Goal: Information Seeking & Learning: Understand process/instructions

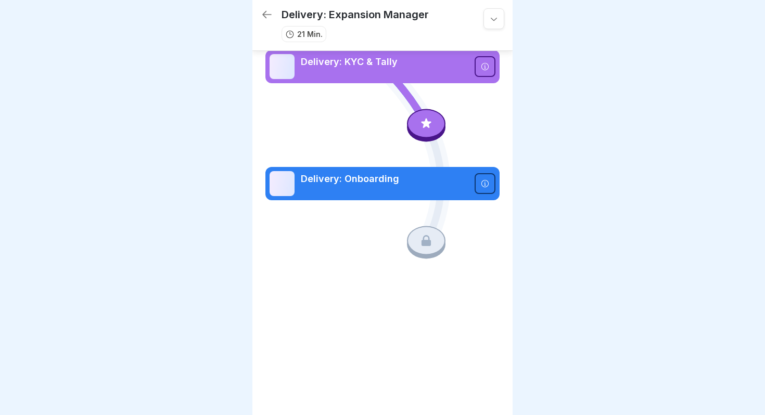
click at [408, 61] on p "Delivery: KYC & Tally" at bounding box center [385, 62] width 168 height 14
click at [487, 65] on icon at bounding box center [485, 66] width 8 height 8
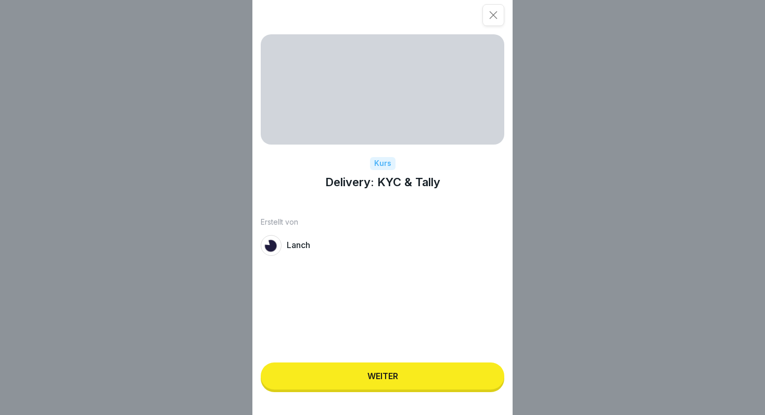
click at [388, 372] on button "Weiter" at bounding box center [383, 376] width 244 height 27
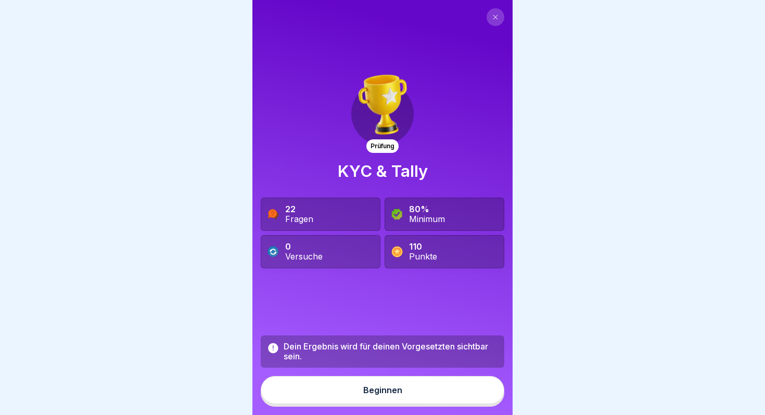
click at [388, 372] on div "Dein Ergebnis wird für deinen Vorgesetzten sichtbar sein. Beginnen" at bounding box center [383, 371] width 244 height 71
click at [395, 396] on button "Beginnen" at bounding box center [383, 390] width 244 height 28
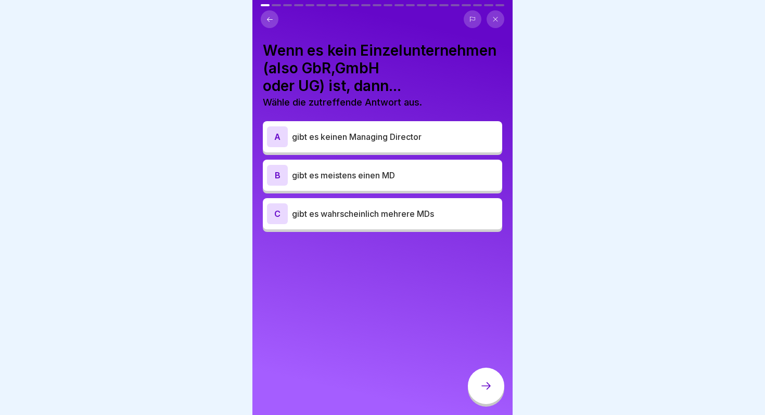
click at [391, 219] on p "gibt es wahrscheinlich mehrere MDs" at bounding box center [395, 214] width 206 height 12
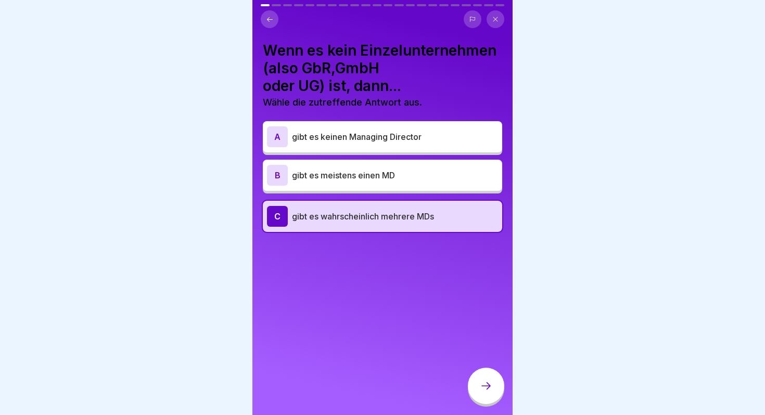
click at [481, 384] on icon at bounding box center [486, 386] width 12 height 12
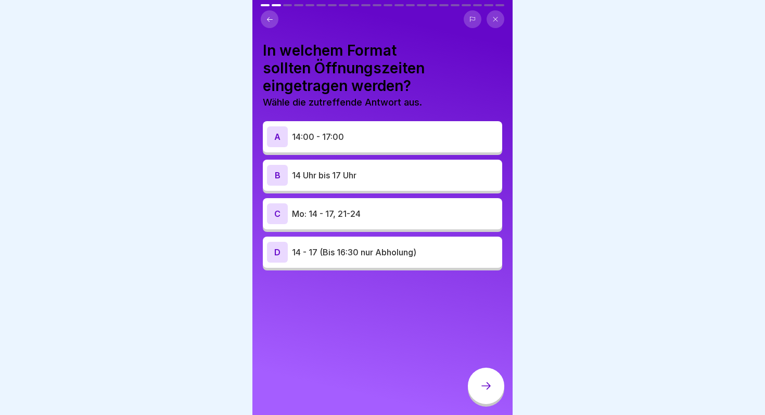
click at [373, 143] on p "14:00 - 17:00" at bounding box center [395, 137] width 206 height 12
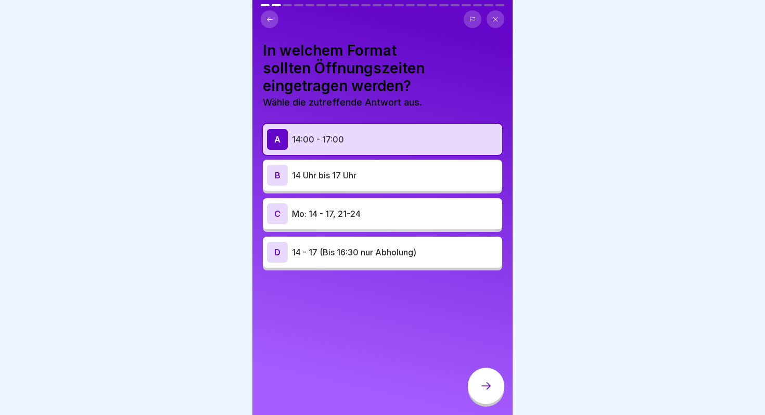
click at [485, 392] on icon at bounding box center [486, 386] width 12 height 12
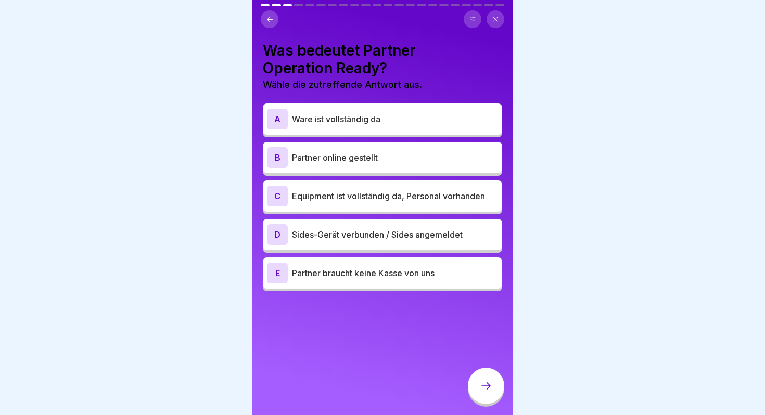
click at [382, 128] on div "A Ware ist vollständig da" at bounding box center [382, 119] width 231 height 21
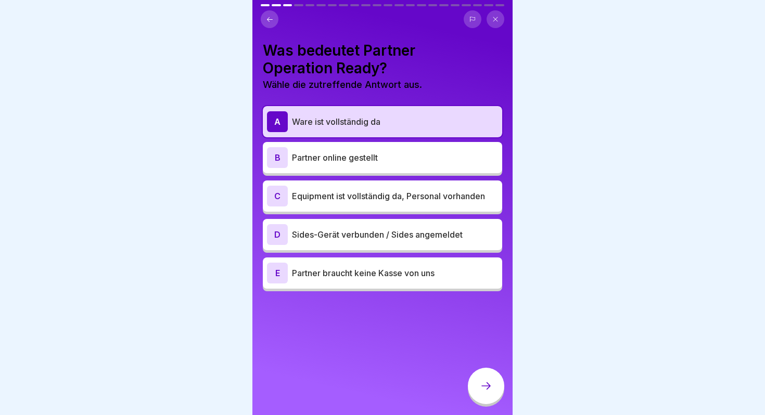
click at [383, 190] on p "Equipment ist vollständig da, Personal vorhanden" at bounding box center [395, 196] width 206 height 12
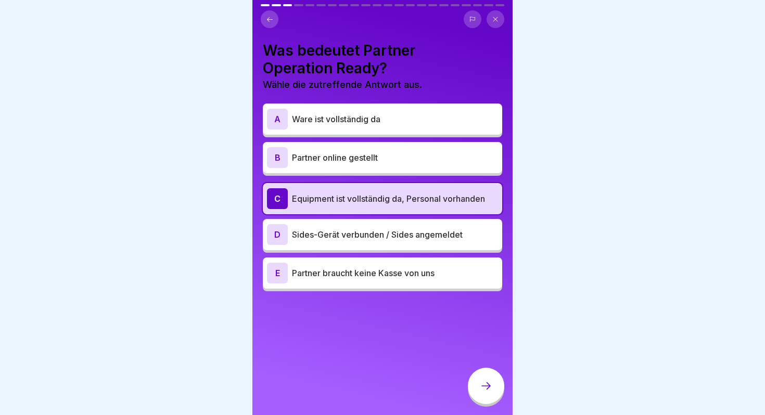
click at [385, 118] on p "Ware ist vollständig da" at bounding box center [395, 119] width 206 height 12
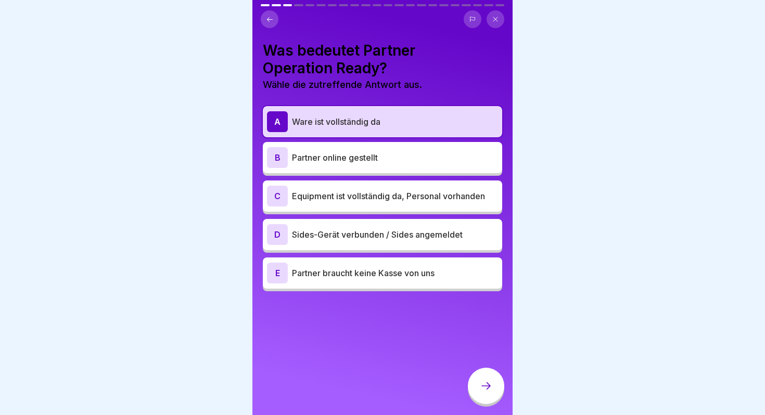
click at [382, 246] on div "D Sides-Gerät verbunden / Sides angemeldet" at bounding box center [383, 234] width 240 height 31
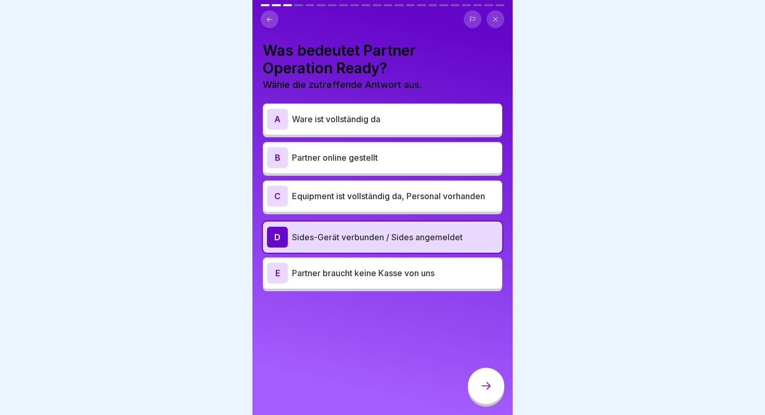
click at [385, 261] on div "E Partner braucht keine Kasse von uns" at bounding box center [383, 273] width 240 height 31
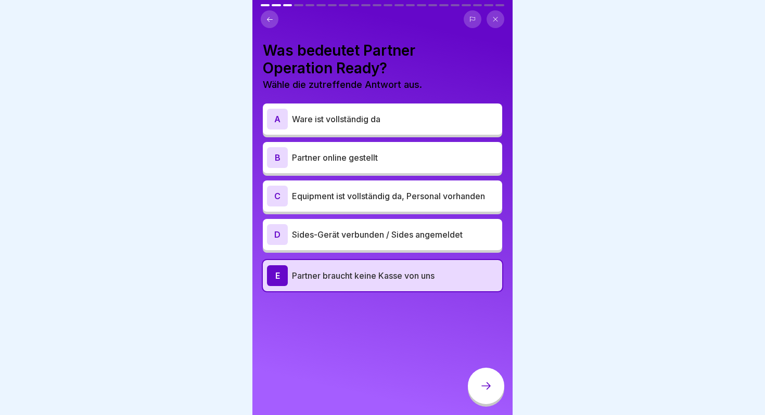
click at [394, 123] on p "Ware ist vollständig da" at bounding box center [395, 119] width 206 height 12
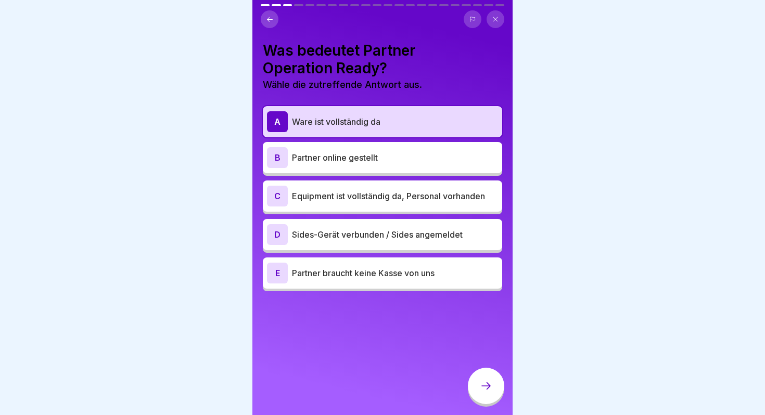
click at [479, 371] on div at bounding box center [486, 386] width 36 height 36
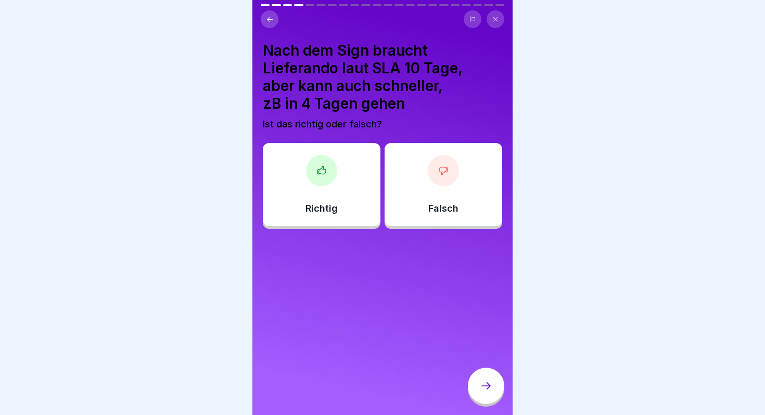
click at [350, 189] on div "Richtig" at bounding box center [322, 184] width 118 height 83
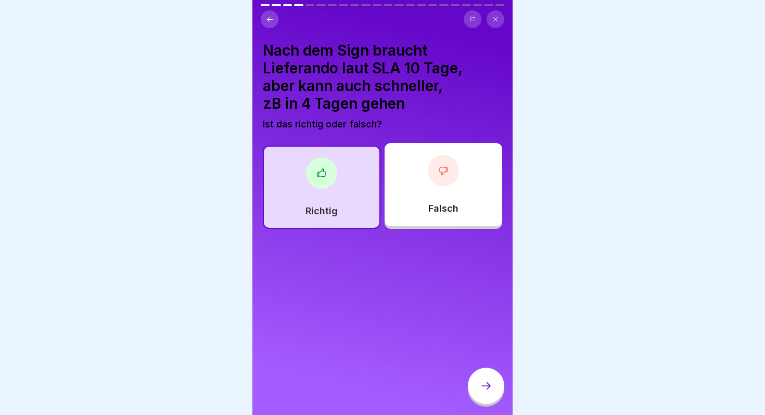
click at [490, 384] on icon at bounding box center [486, 386] width 12 height 12
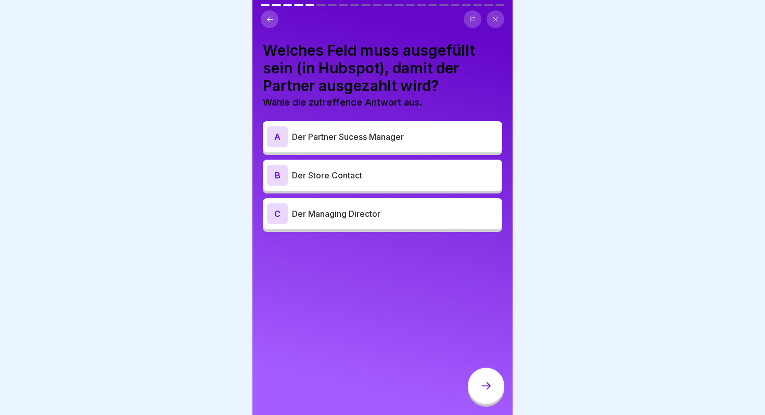
click at [392, 208] on p "Der Managing Director" at bounding box center [395, 214] width 206 height 12
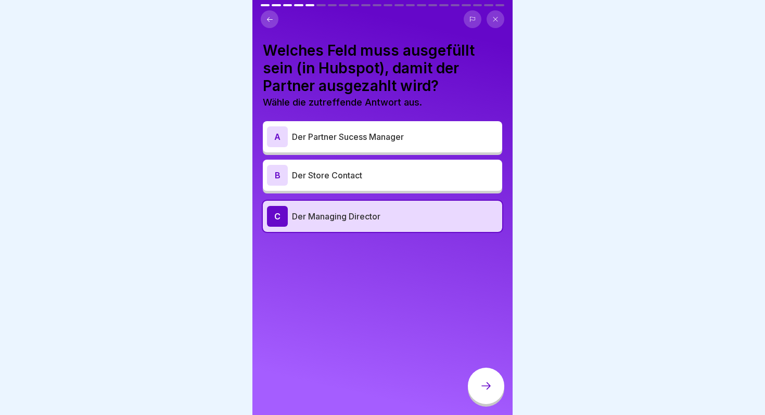
click at [481, 377] on div at bounding box center [486, 386] width 36 height 36
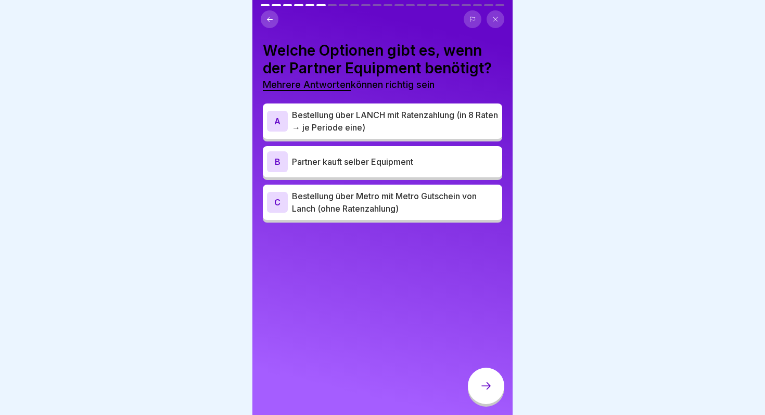
click at [393, 170] on div "B Partner kauft selber Equipment" at bounding box center [382, 162] width 231 height 21
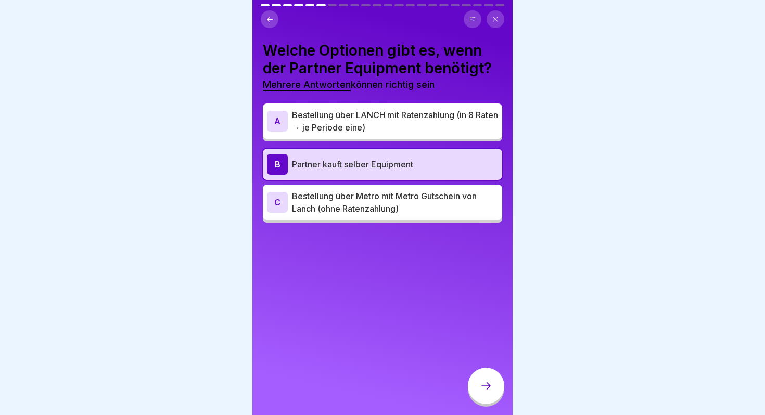
click at [394, 127] on p "Bestellung über LANCH mit Ratenzahlung (in 8 Raten → je Periode eine)" at bounding box center [395, 121] width 206 height 25
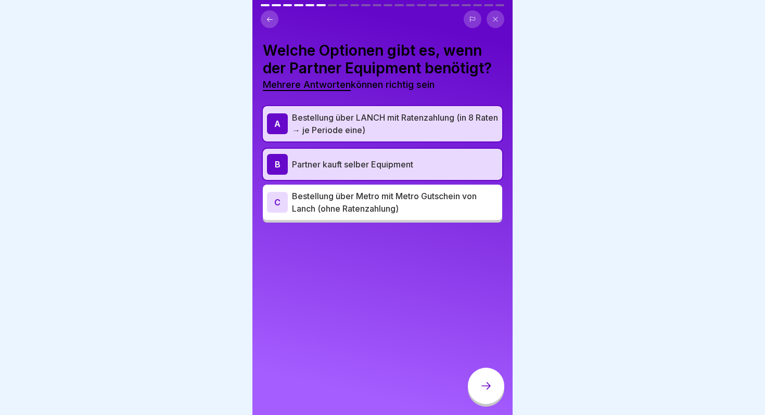
click at [394, 131] on p "Bestellung über LANCH mit Ratenzahlung (in 8 Raten → je Periode eine)" at bounding box center [395, 123] width 206 height 25
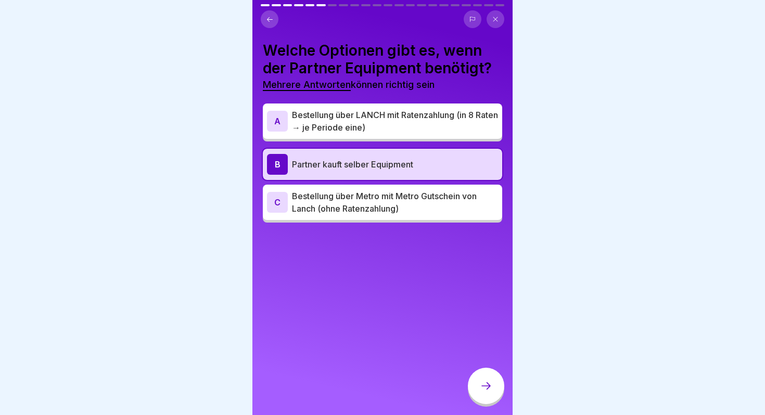
click at [392, 207] on p "Bestellung über Metro mit Metro Gutschein von Lanch (ohne Ratenzahlung)" at bounding box center [395, 202] width 206 height 25
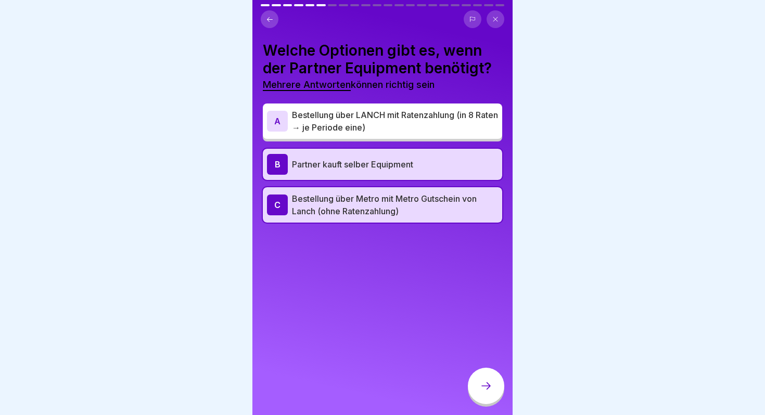
click at [488, 384] on icon at bounding box center [486, 386] width 12 height 12
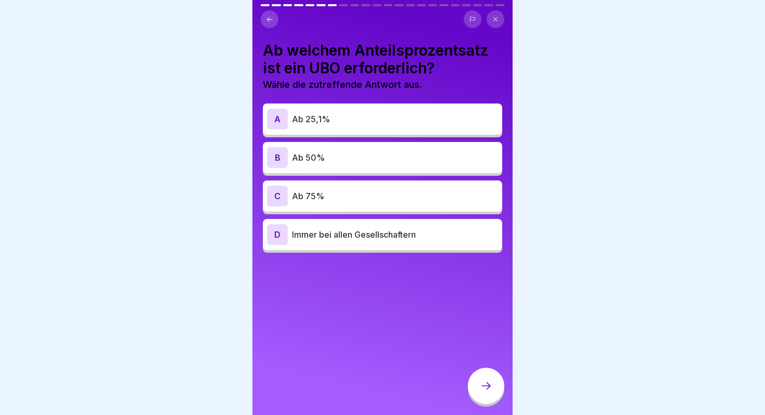
click at [369, 116] on p "Ab 25,1%" at bounding box center [395, 119] width 206 height 12
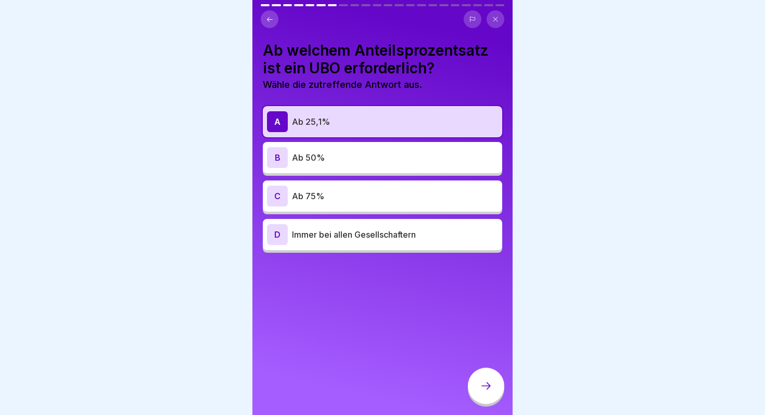
click at [483, 382] on icon at bounding box center [486, 386] width 12 height 12
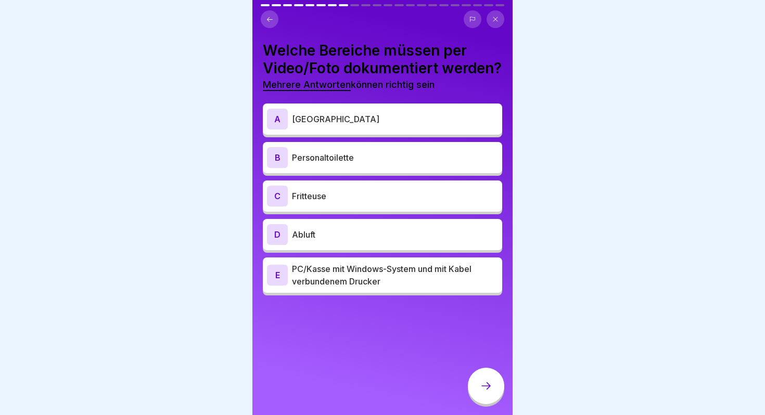
click at [276, 22] on button at bounding box center [270, 19] width 18 height 18
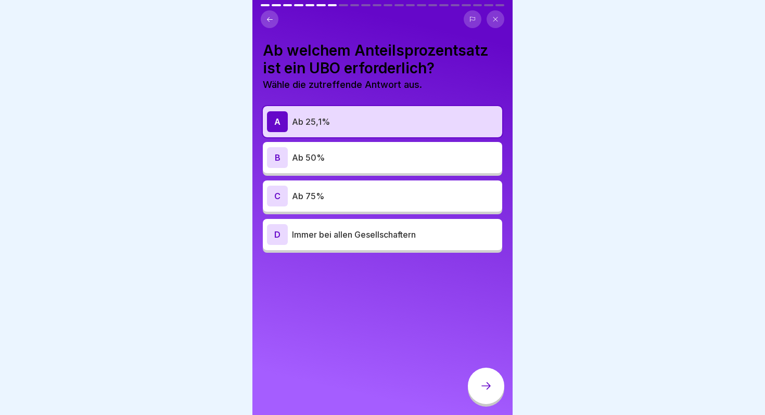
click at [408, 239] on p "Immer bei allen Gesellschaftern" at bounding box center [395, 235] width 206 height 12
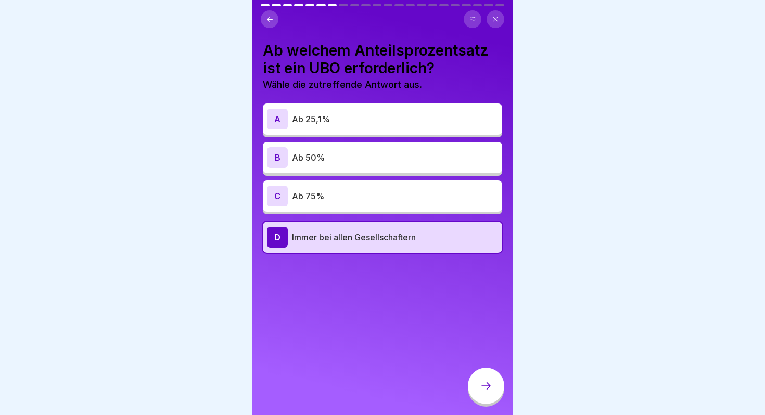
click at [378, 119] on p "Ab 25,1%" at bounding box center [395, 119] width 206 height 12
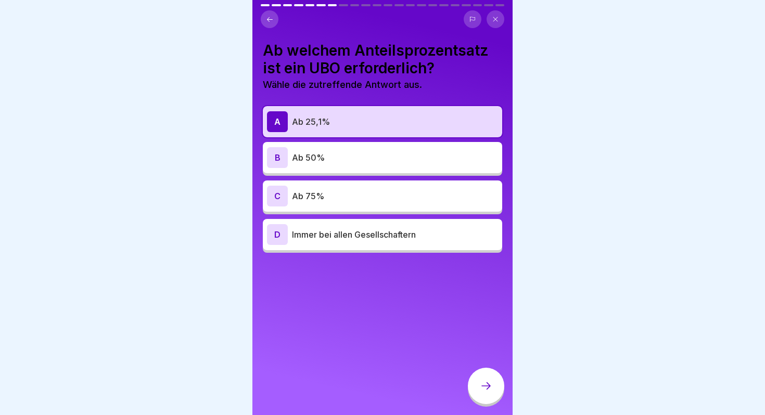
click at [485, 380] on div at bounding box center [486, 386] width 36 height 36
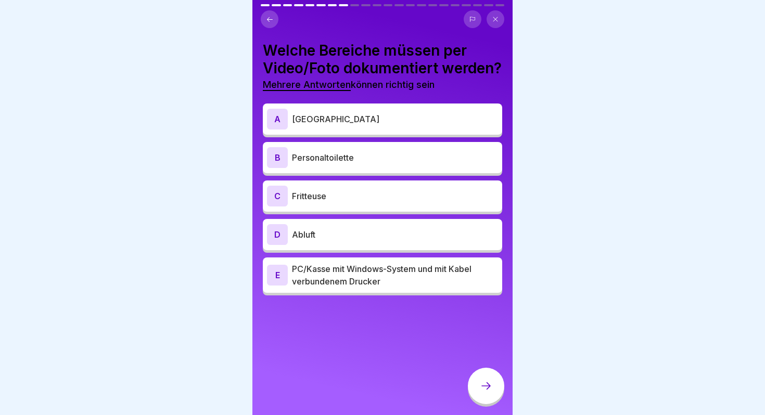
click at [342, 203] on p "Fritteuse" at bounding box center [395, 196] width 206 height 12
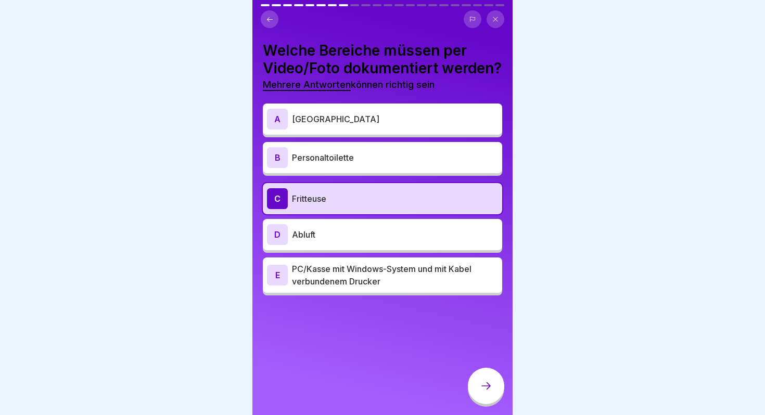
click at [338, 241] on p "Abluft" at bounding box center [395, 235] width 206 height 12
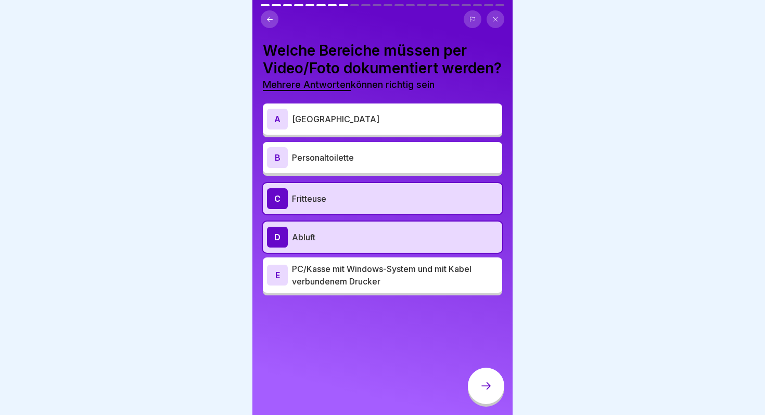
click at [344, 125] on p "[GEOGRAPHIC_DATA]" at bounding box center [395, 119] width 206 height 12
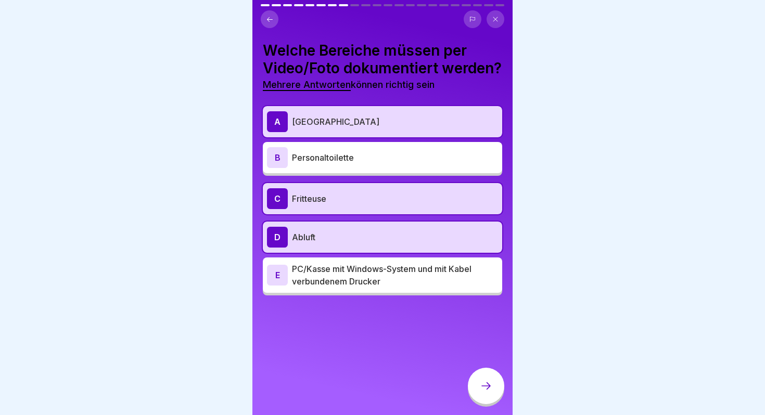
click at [395, 288] on p "PC/Kasse mit Windows-System und mit Kabel verbundenem Drucker" at bounding box center [395, 275] width 206 height 25
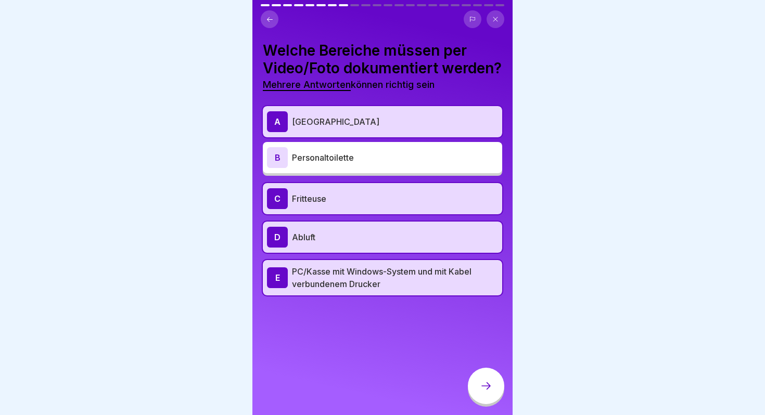
click at [477, 382] on div at bounding box center [486, 386] width 36 height 36
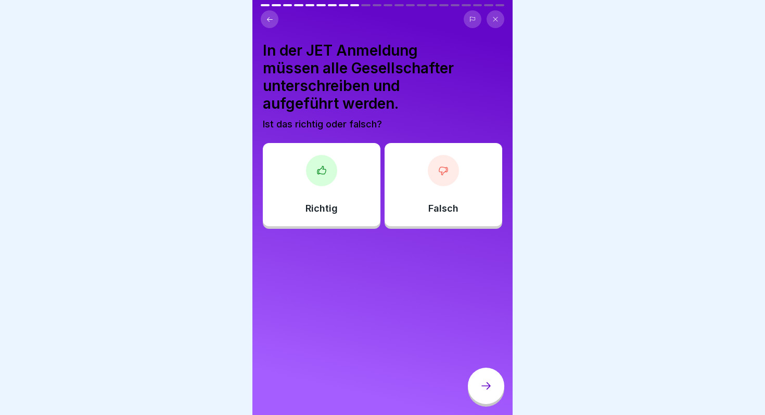
click at [460, 189] on div "Falsch" at bounding box center [444, 184] width 118 height 83
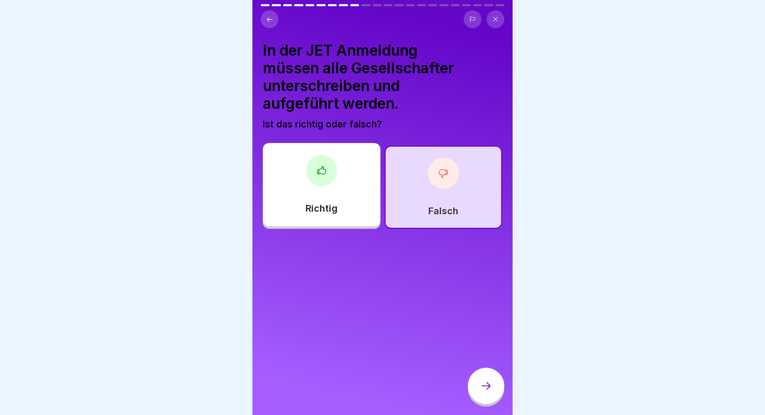
click at [492, 378] on div at bounding box center [486, 386] width 36 height 36
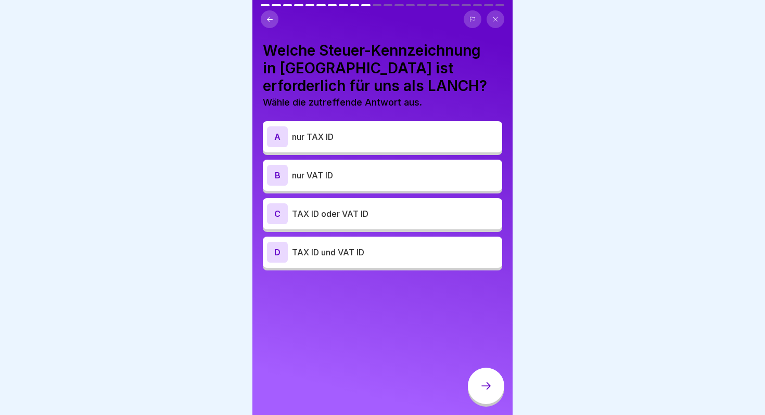
drag, startPoint x: 274, startPoint y: 22, endPoint x: 300, endPoint y: 65, distance: 49.8
click at [300, 63] on div "Prüfung KYC & Tally 22 Fragen 80% Minimum 0 Versuche 110 Punkte Dein Ergebnis w…" at bounding box center [383, 207] width 260 height 415
click at [266, 15] on button at bounding box center [270, 19] width 18 height 18
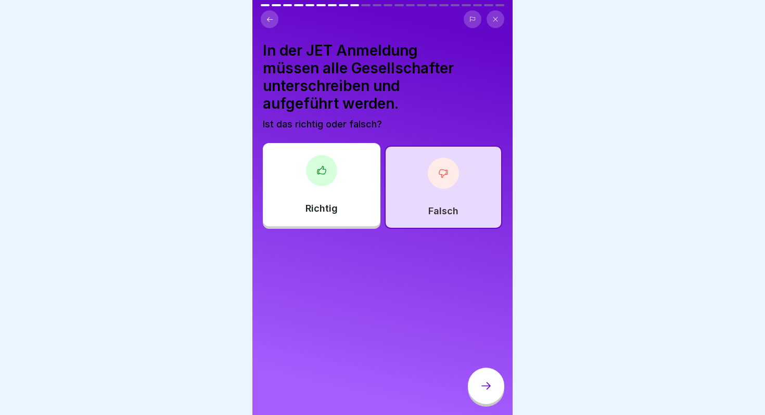
click at [336, 190] on div "Richtig" at bounding box center [322, 184] width 118 height 83
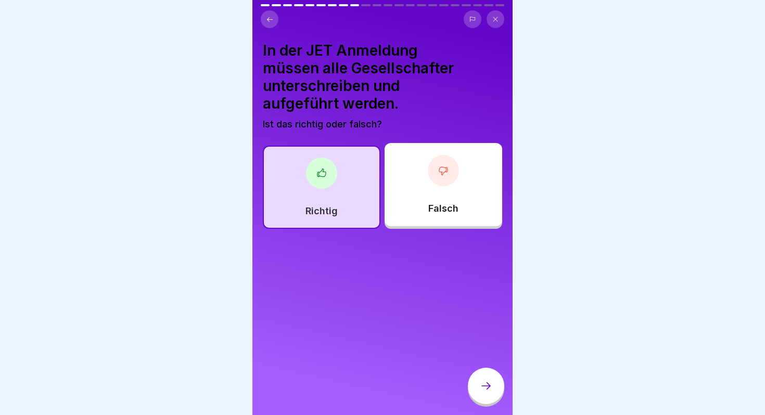
click at [358, 198] on div "Richtig" at bounding box center [322, 187] width 118 height 83
click at [486, 375] on div at bounding box center [486, 386] width 36 height 36
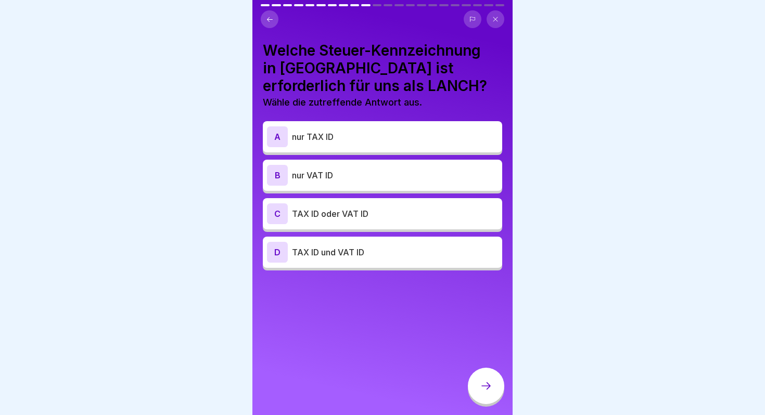
click at [363, 212] on p "TAX ID oder VAT ID" at bounding box center [395, 214] width 206 height 12
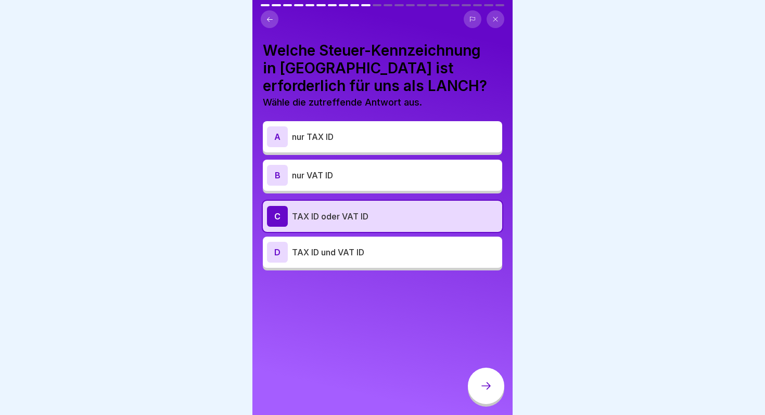
click at [487, 377] on div at bounding box center [486, 386] width 36 height 36
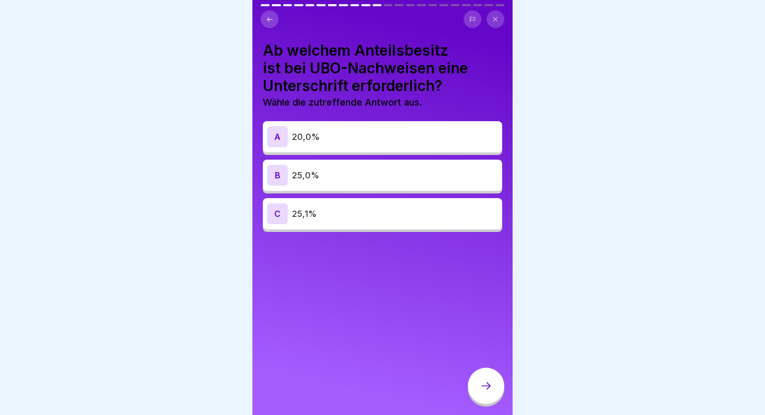
click at [398, 185] on div "B 25,0%" at bounding box center [382, 175] width 231 height 21
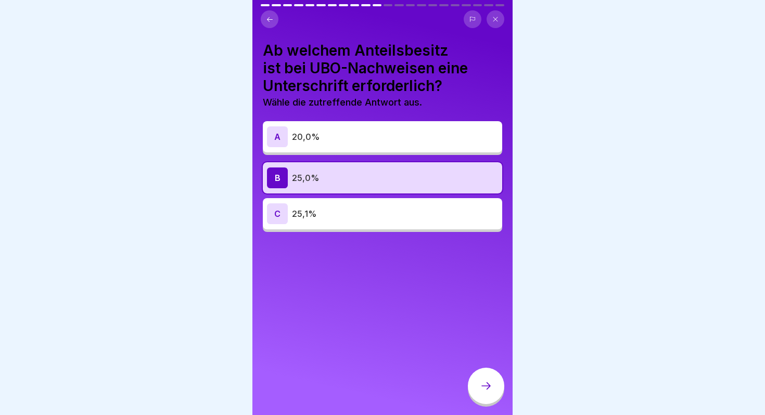
click at [414, 212] on p "25,1%" at bounding box center [395, 214] width 206 height 12
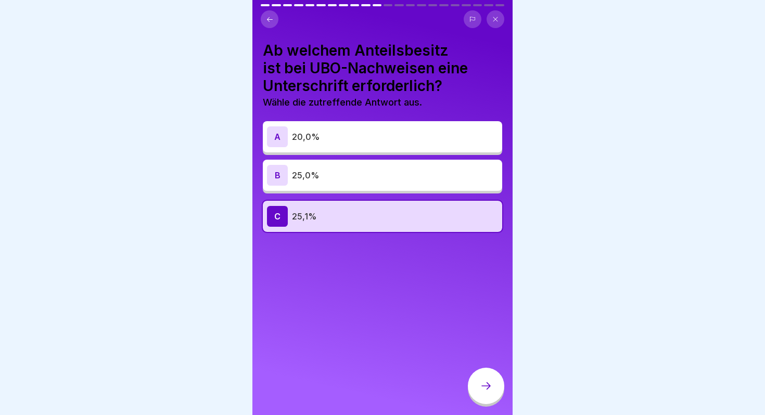
click at [490, 382] on icon at bounding box center [486, 386] width 12 height 12
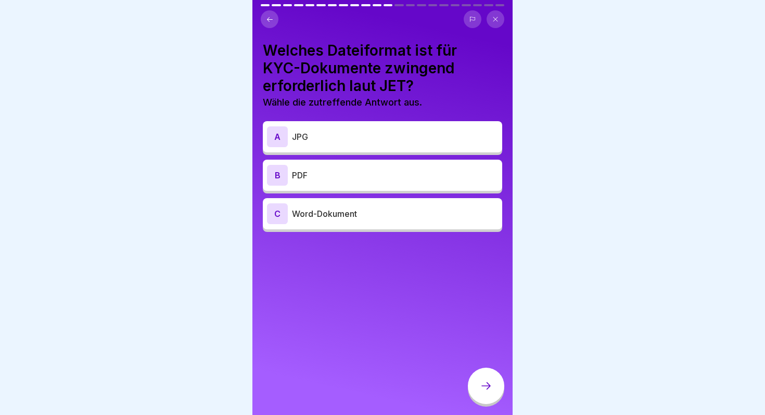
click at [360, 186] on div "B PDF" at bounding box center [383, 175] width 240 height 31
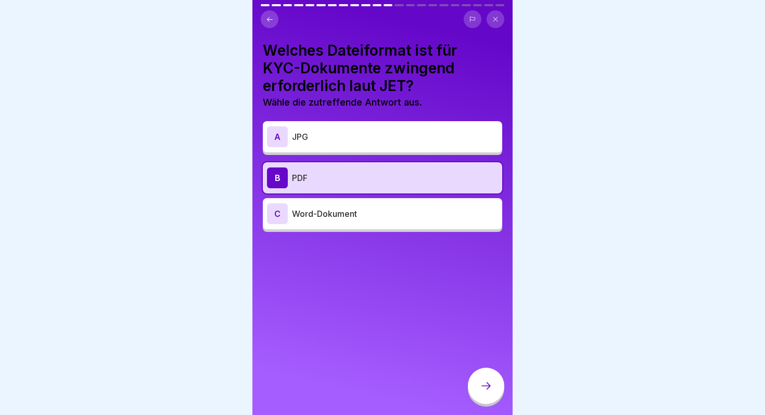
click at [477, 373] on div at bounding box center [486, 386] width 36 height 36
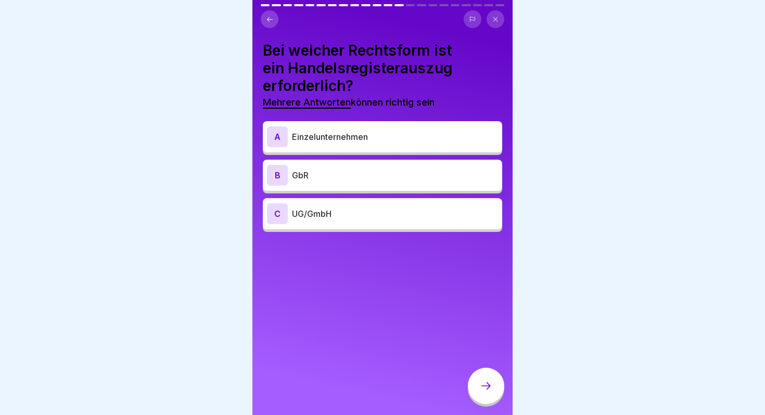
click at [385, 171] on p "GbR" at bounding box center [395, 175] width 206 height 12
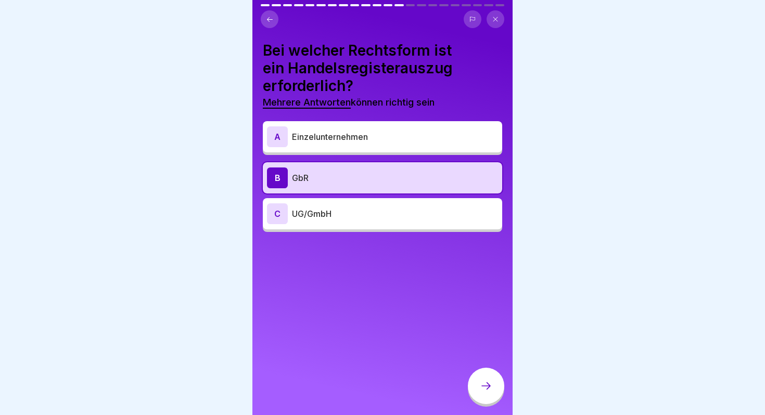
click at [385, 201] on div "C UG/GmbH" at bounding box center [383, 213] width 240 height 31
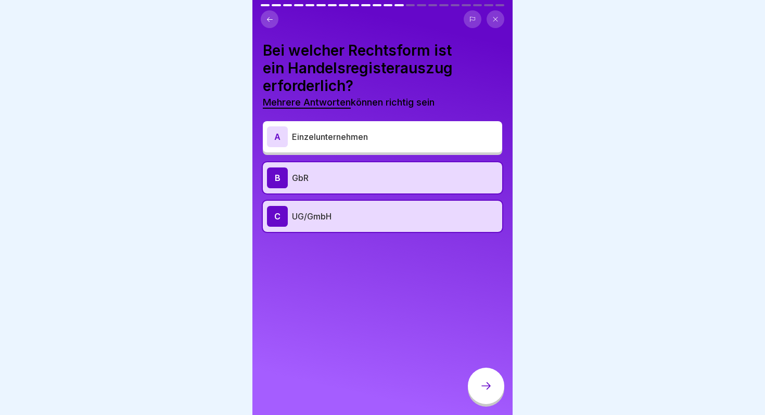
click at [477, 375] on div at bounding box center [486, 386] width 36 height 36
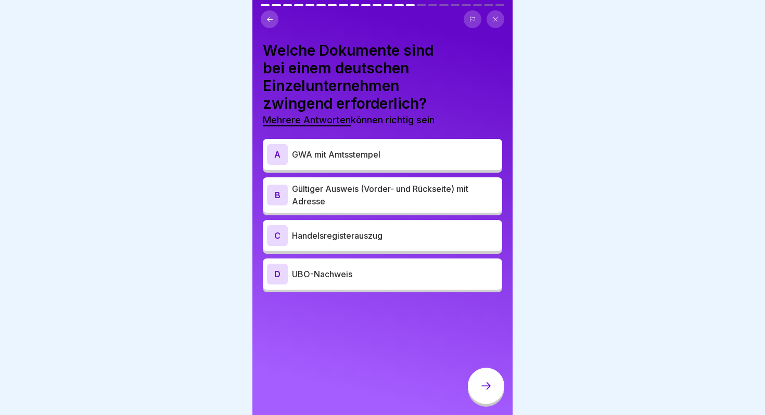
click at [273, 22] on icon at bounding box center [270, 20] width 8 height 8
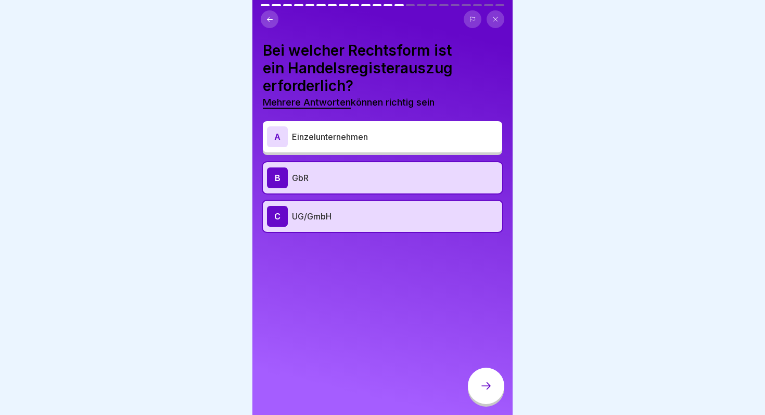
click at [480, 383] on div at bounding box center [486, 386] width 36 height 36
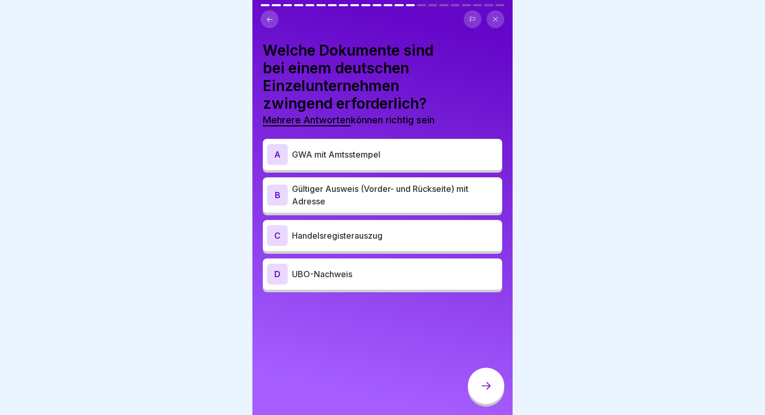
click at [404, 150] on p "GWA mit Amtsstempel" at bounding box center [395, 154] width 206 height 12
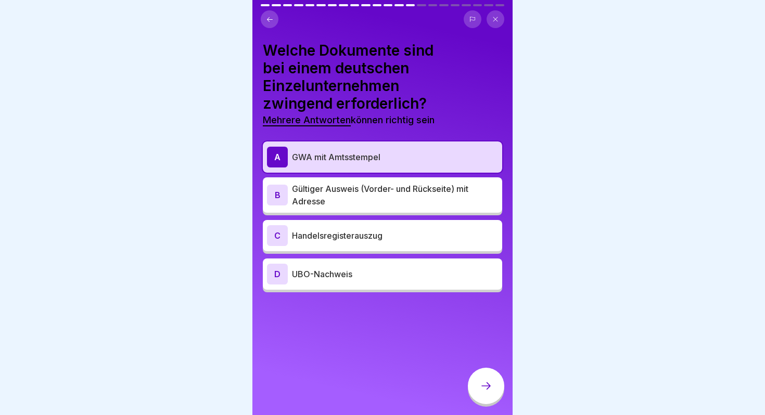
click at [417, 198] on p "Gültiger Ausweis (Vorder- und Rückseite) mit Adresse" at bounding box center [395, 195] width 206 height 25
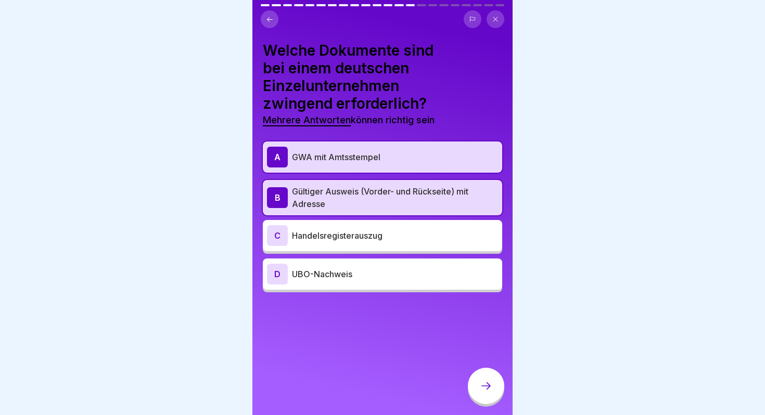
click at [382, 277] on p "UBO-Nachweis" at bounding box center [395, 274] width 206 height 12
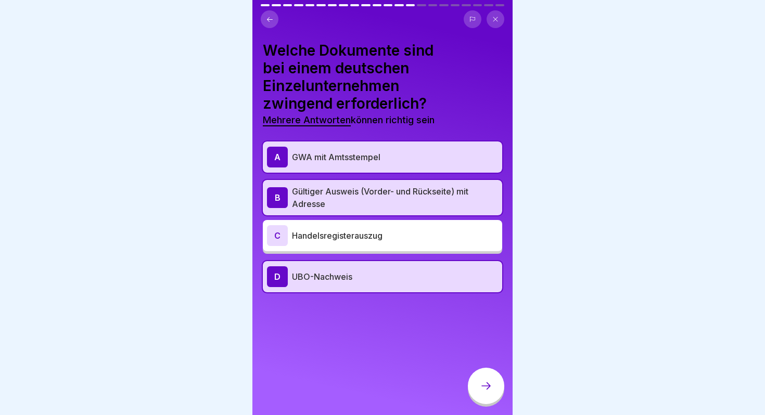
click at [381, 277] on p "UBO-Nachweis" at bounding box center [395, 277] width 206 height 12
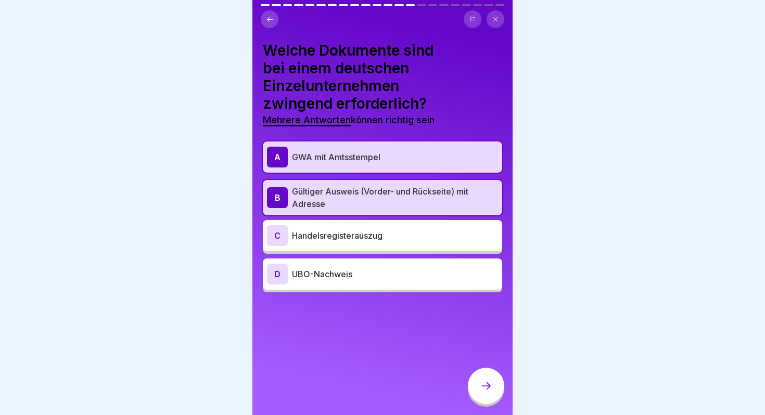
click at [471, 383] on div at bounding box center [486, 386] width 36 height 36
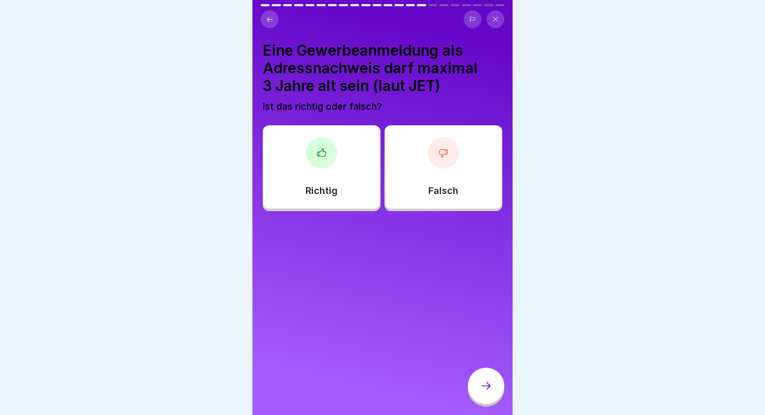
click at [344, 182] on div "Richtig" at bounding box center [322, 166] width 118 height 83
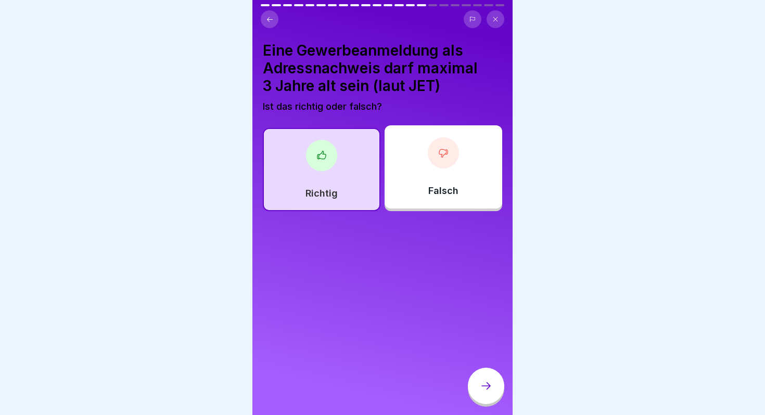
click at [512, 385] on div "Eine Gewerbeanmeldung als Adressnachweis darf maximal 3 Jahre alt sein (laut JE…" at bounding box center [383, 207] width 260 height 415
drag, startPoint x: 500, startPoint y: 385, endPoint x: 433, endPoint y: 283, distance: 122.2
click at [433, 283] on div "Prüfung KYC & Tally 22 Fragen 80% Minimum 0 Versuche 110 Punkte Dein Ergebnis w…" at bounding box center [383, 207] width 260 height 415
click at [433, 176] on div "Falsch" at bounding box center [444, 166] width 118 height 83
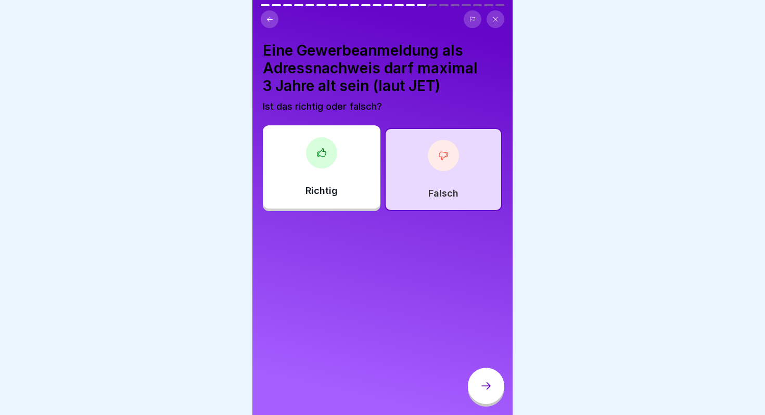
click at [351, 148] on div "Richtig" at bounding box center [322, 166] width 118 height 83
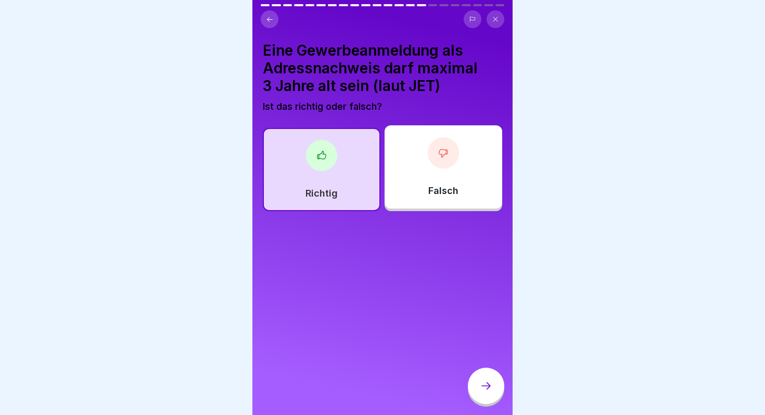
click at [488, 378] on div at bounding box center [486, 386] width 36 height 36
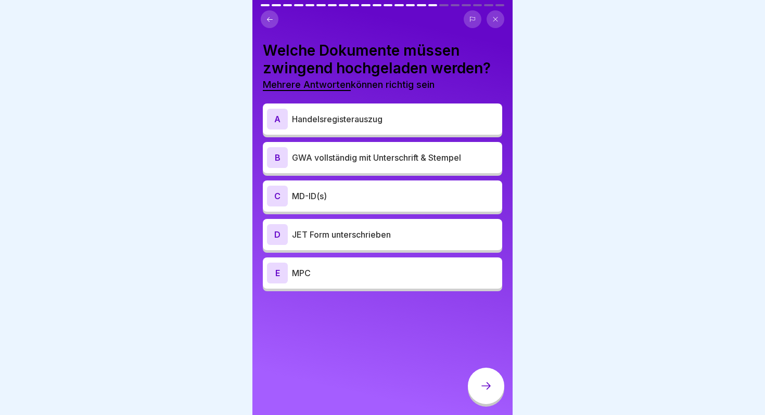
click at [358, 157] on p "GWA vollständig mit Unterschrift & Stempel" at bounding box center [395, 158] width 206 height 12
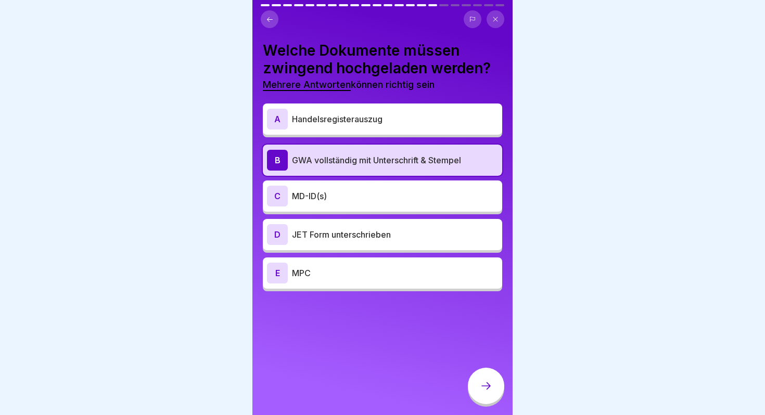
click at [351, 190] on p "MD-ID(s)" at bounding box center [395, 196] width 206 height 12
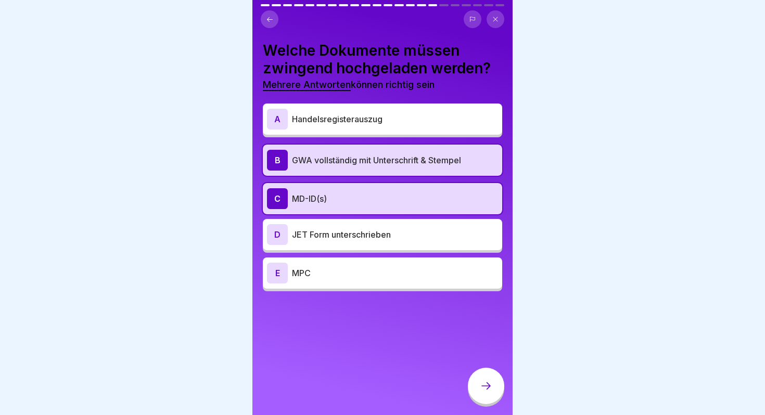
click at [350, 237] on p "JET Form unterschrieben" at bounding box center [395, 235] width 206 height 12
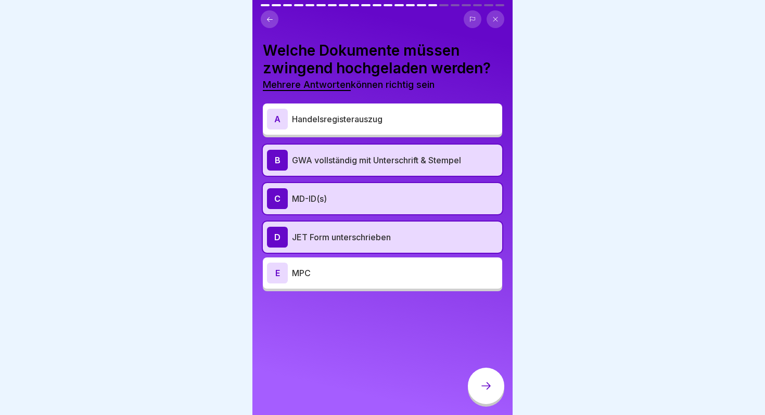
click at [350, 268] on p "MPC" at bounding box center [395, 273] width 206 height 12
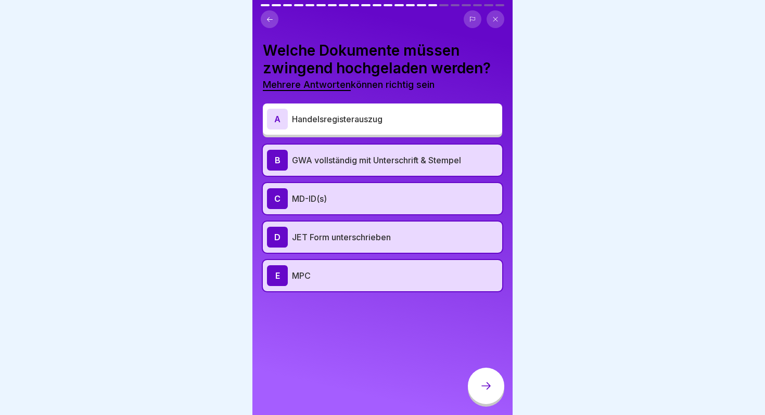
click at [481, 392] on icon at bounding box center [486, 386] width 12 height 12
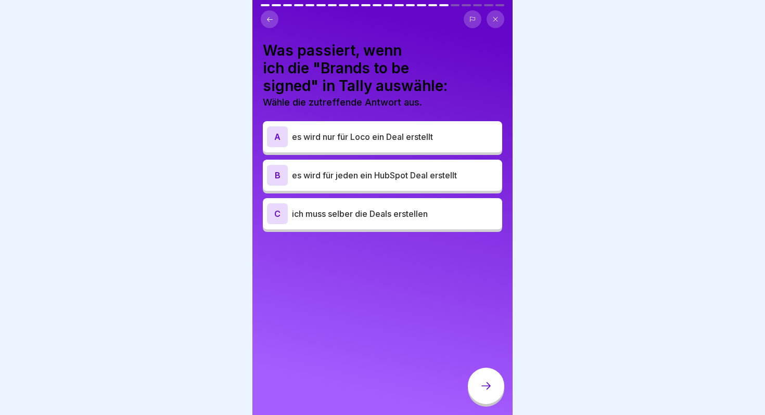
click at [393, 141] on p "es wird nur für Loco ein Deal erstellt" at bounding box center [395, 137] width 206 height 12
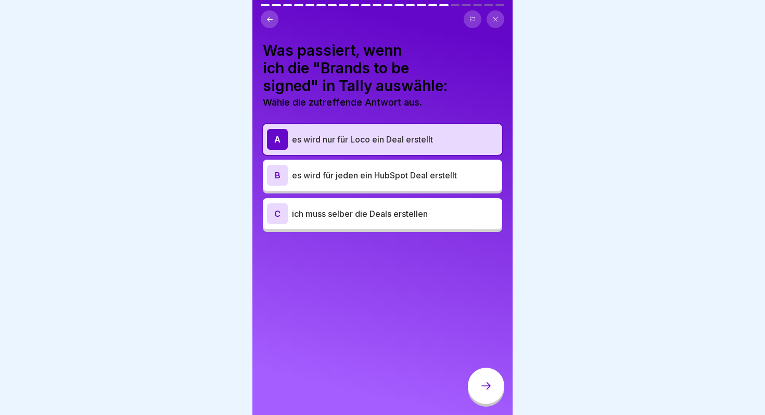
click at [392, 182] on div "B es wird für jeden ein HubSpot Deal erstellt" at bounding box center [382, 175] width 231 height 21
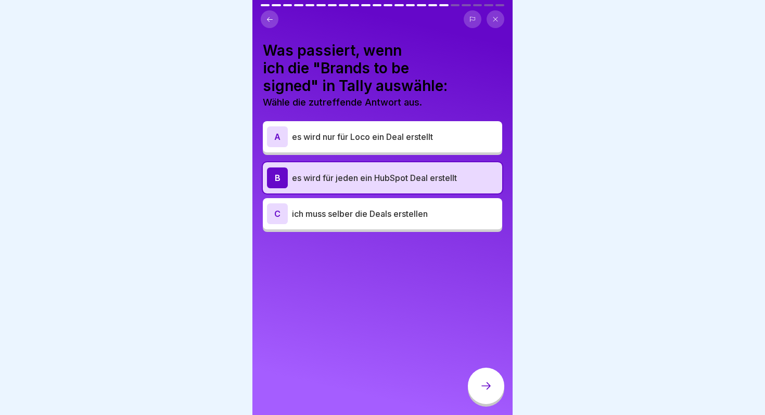
click at [483, 381] on icon at bounding box center [486, 386] width 12 height 12
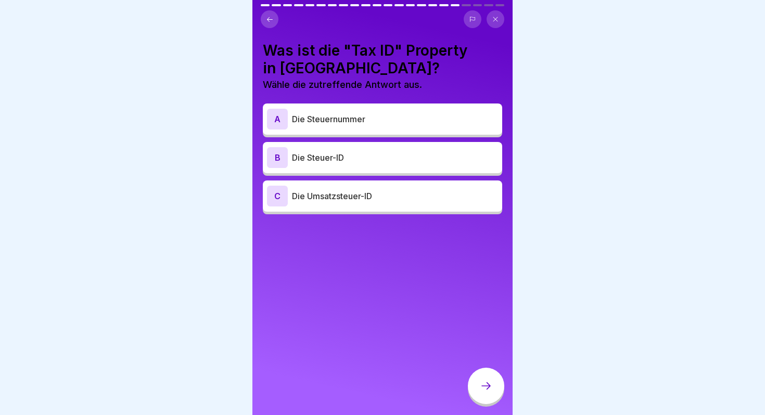
click at [378, 162] on p "Die Steuer-ID" at bounding box center [395, 158] width 206 height 12
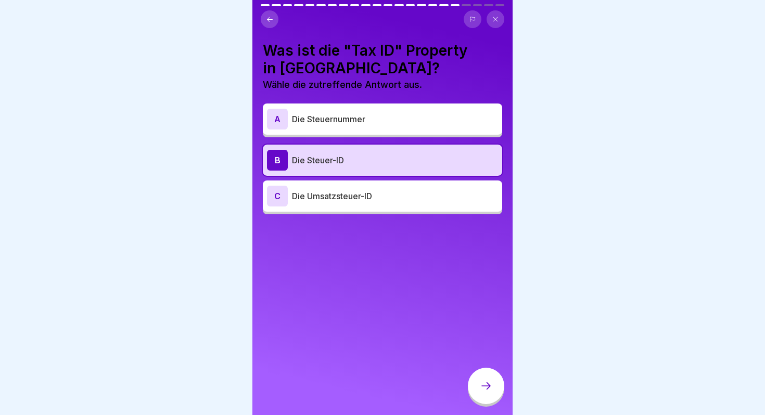
click at [481, 375] on div at bounding box center [486, 386] width 36 height 36
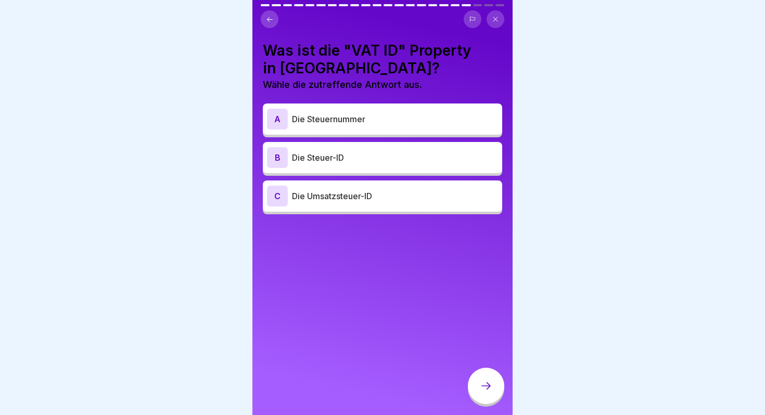
click at [403, 154] on p "Die Steuer-ID" at bounding box center [395, 158] width 206 height 12
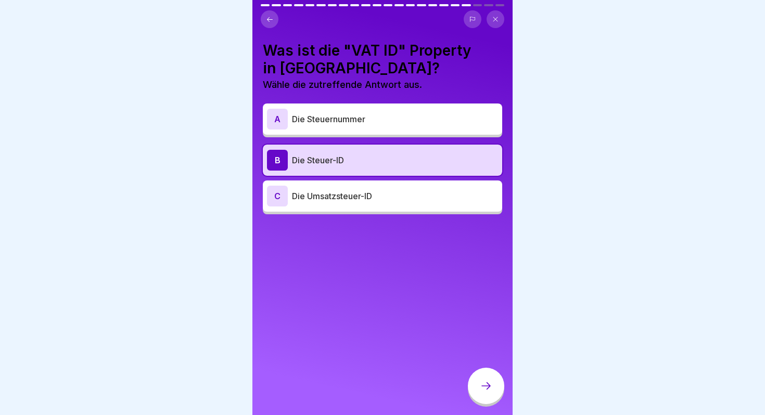
click at [429, 199] on p "Die Umsatzsteuer-ID" at bounding box center [395, 196] width 206 height 12
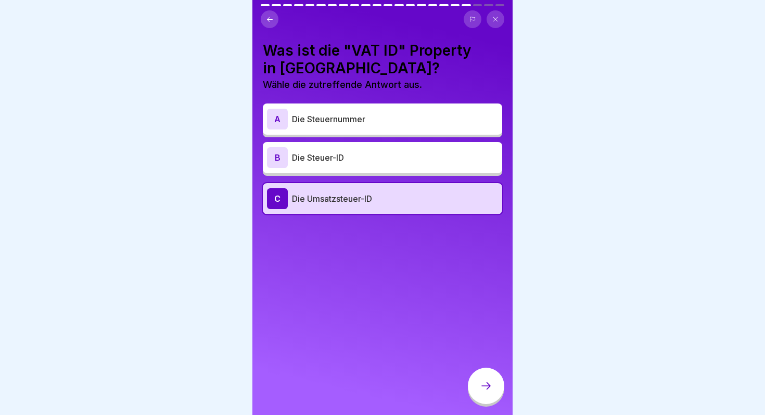
click at [480, 374] on div at bounding box center [486, 386] width 36 height 36
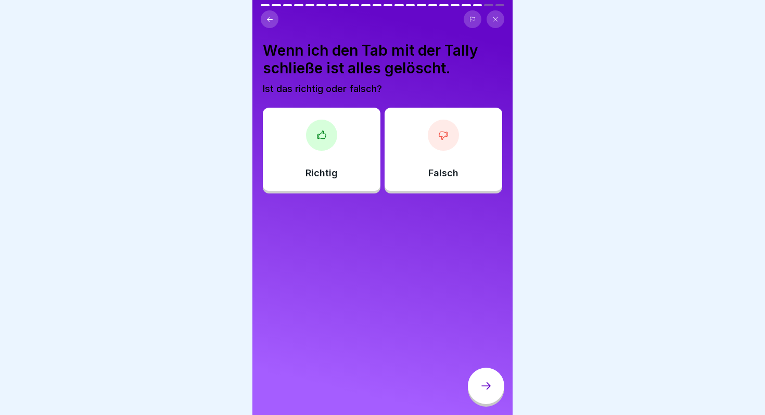
click at [431, 147] on div "Falsch" at bounding box center [444, 149] width 118 height 83
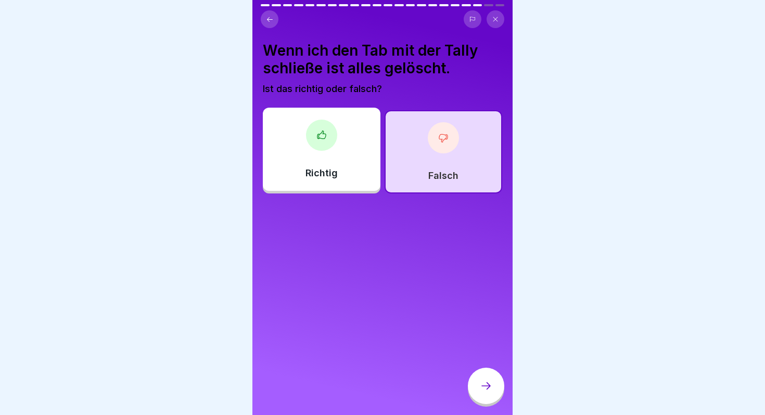
click at [489, 385] on icon at bounding box center [486, 386] width 12 height 12
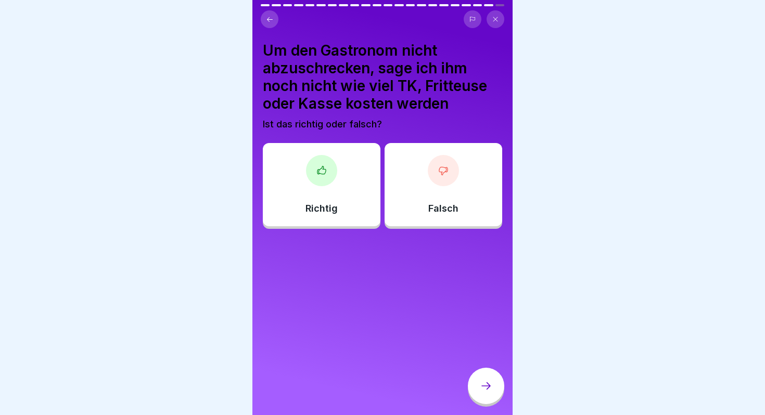
click at [458, 207] on div "Falsch" at bounding box center [444, 184] width 118 height 83
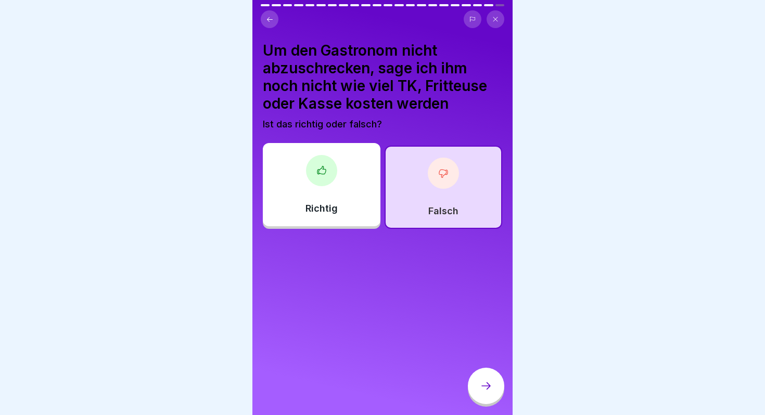
click at [488, 370] on div at bounding box center [486, 386] width 36 height 36
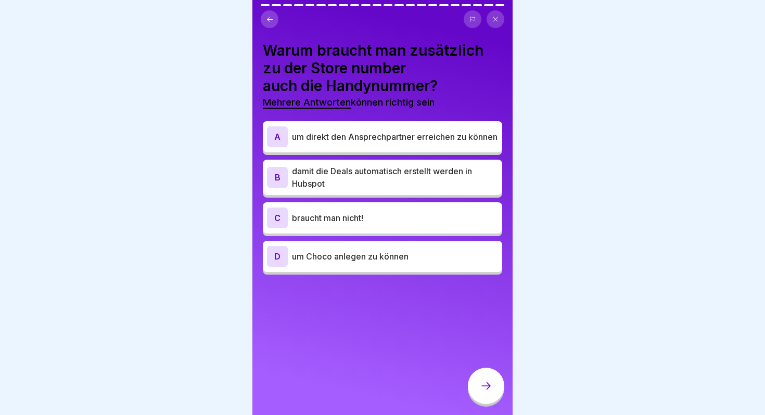
click at [437, 141] on p "um direkt den Ansprechpartner erreichen zu können" at bounding box center [395, 137] width 206 height 12
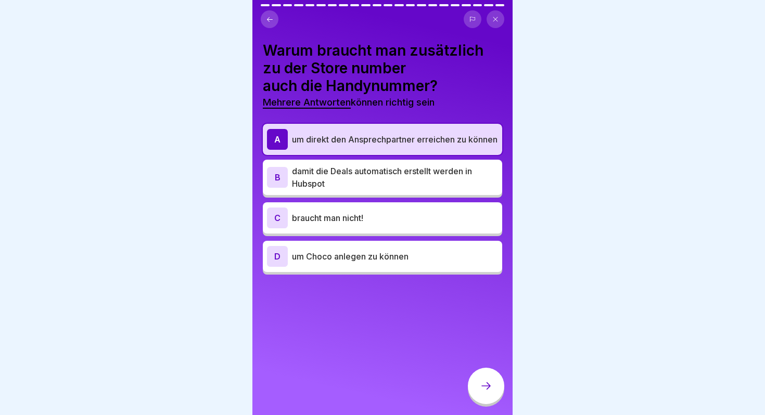
click at [425, 190] on p "damit die Deals automatisch erstellt werden in Hubspot" at bounding box center [395, 177] width 206 height 25
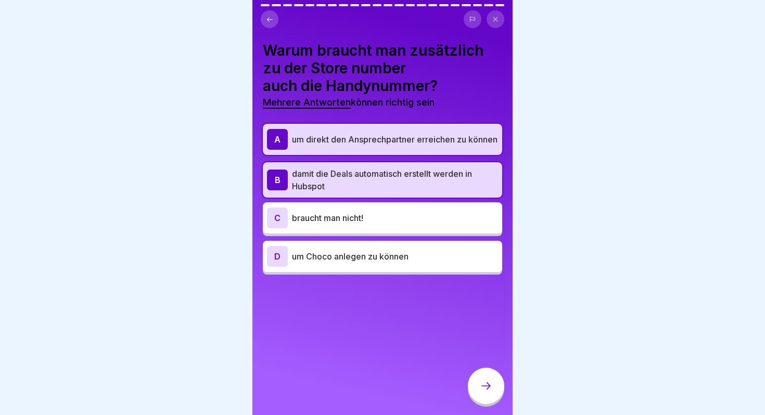
click at [415, 186] on p "damit die Deals automatisch erstellt werden in Hubspot" at bounding box center [395, 180] width 206 height 25
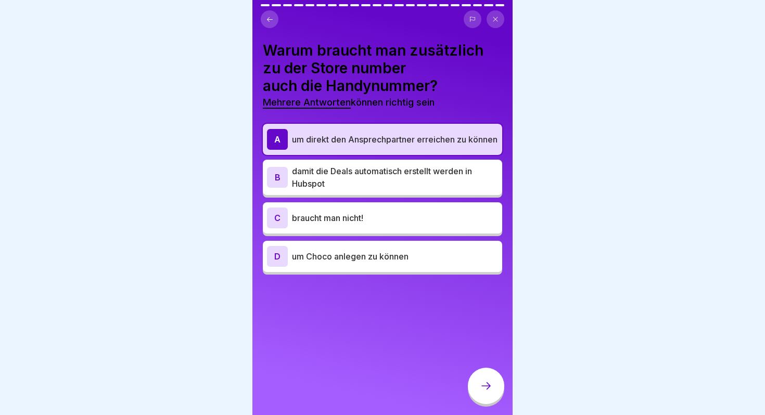
click at [481, 379] on div at bounding box center [486, 386] width 36 height 36
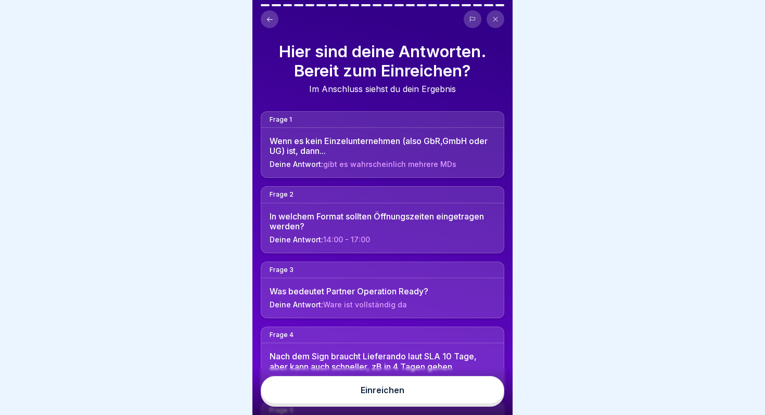
click at [391, 392] on div "Einreichen" at bounding box center [383, 390] width 44 height 9
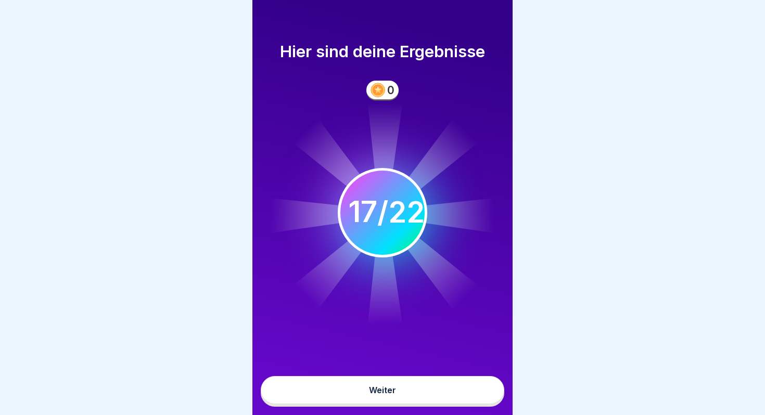
click at [418, 396] on button "Weiter" at bounding box center [383, 390] width 244 height 28
